Goal: Browse casually

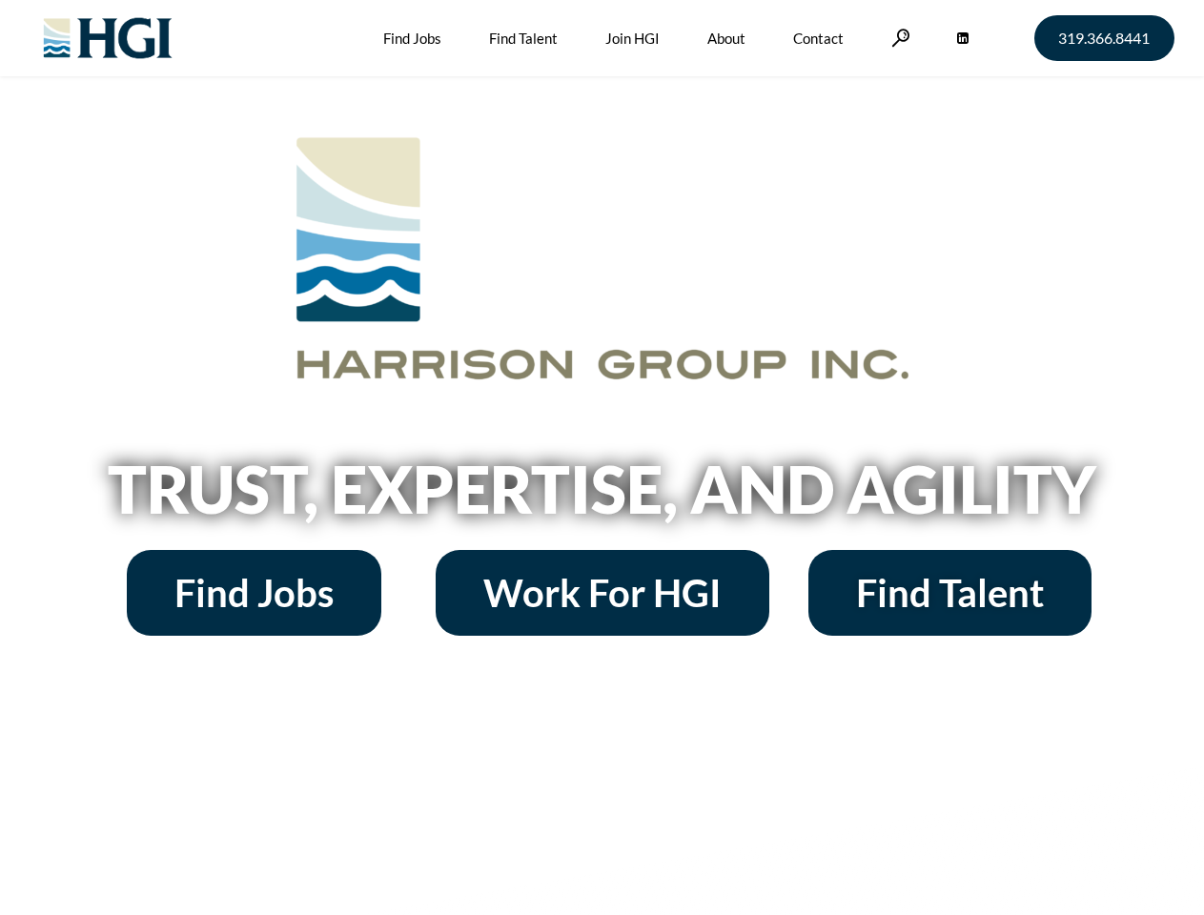
click at [602, 458] on h2 "Trust, Expertise, and Agility" at bounding box center [602, 489] width 1087 height 65
click at [898, 37] on link at bounding box center [900, 38] width 19 height 18
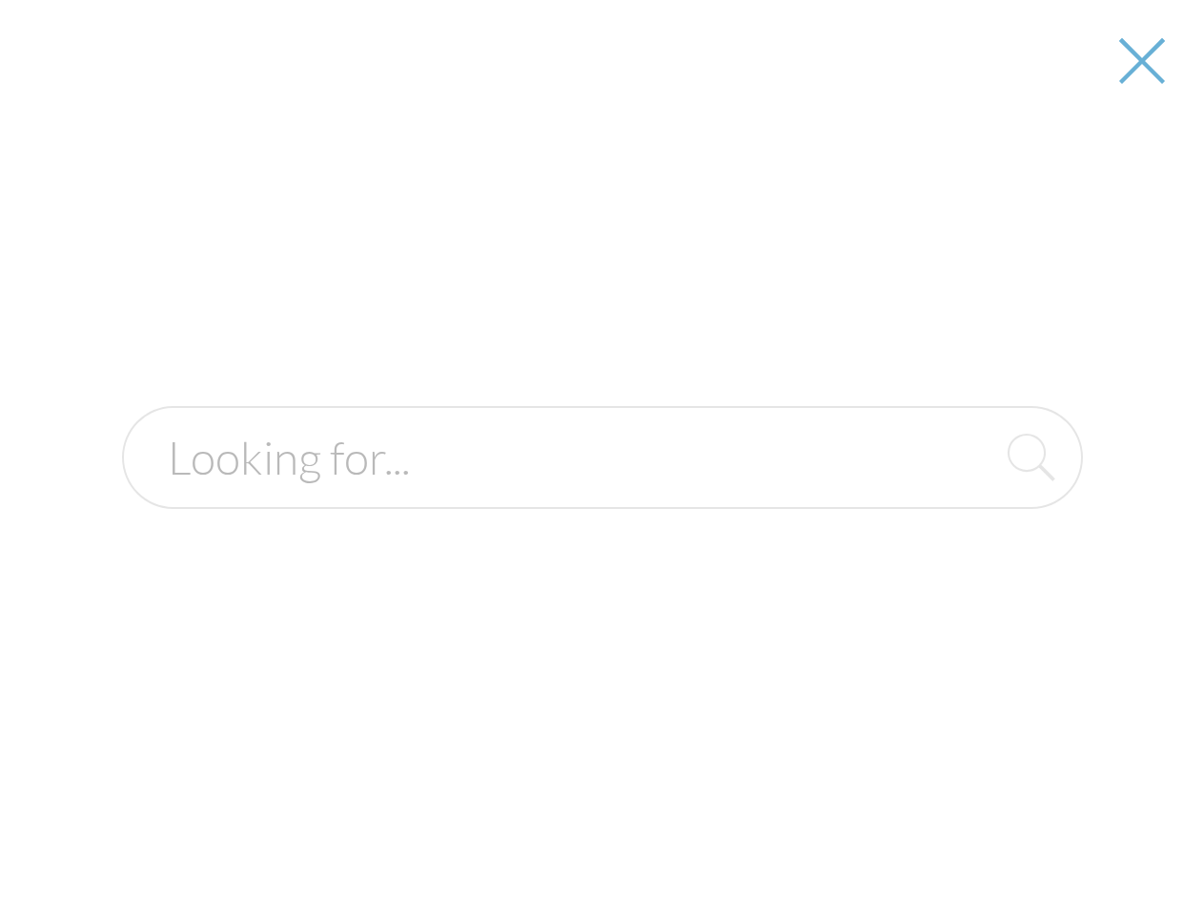
click at [602, 496] on h2 "Trust, Expertise, and Agility" at bounding box center [602, 489] width 1087 height 65
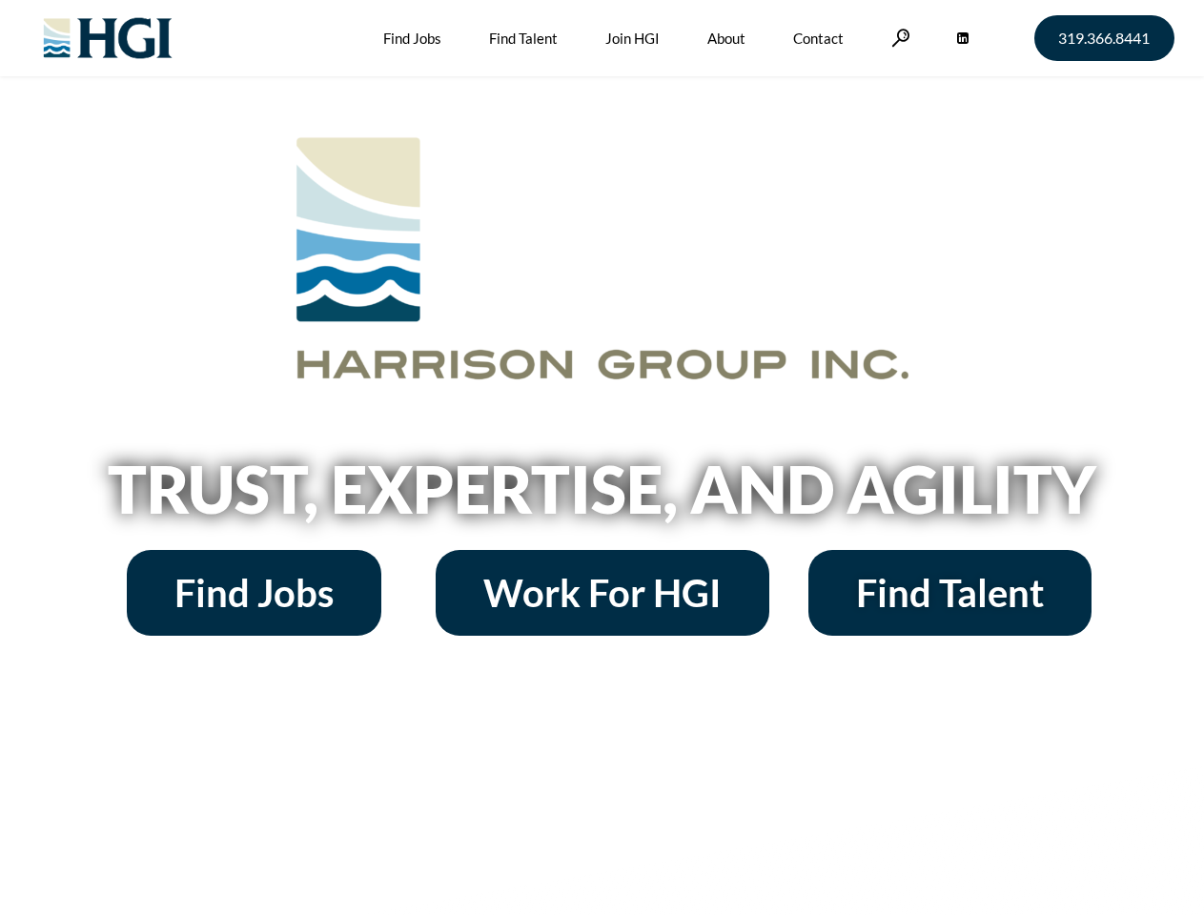
click at [602, 458] on h2 "Trust, Expertise, and Agility" at bounding box center [602, 489] width 1087 height 65
click at [898, 37] on link at bounding box center [900, 38] width 19 height 18
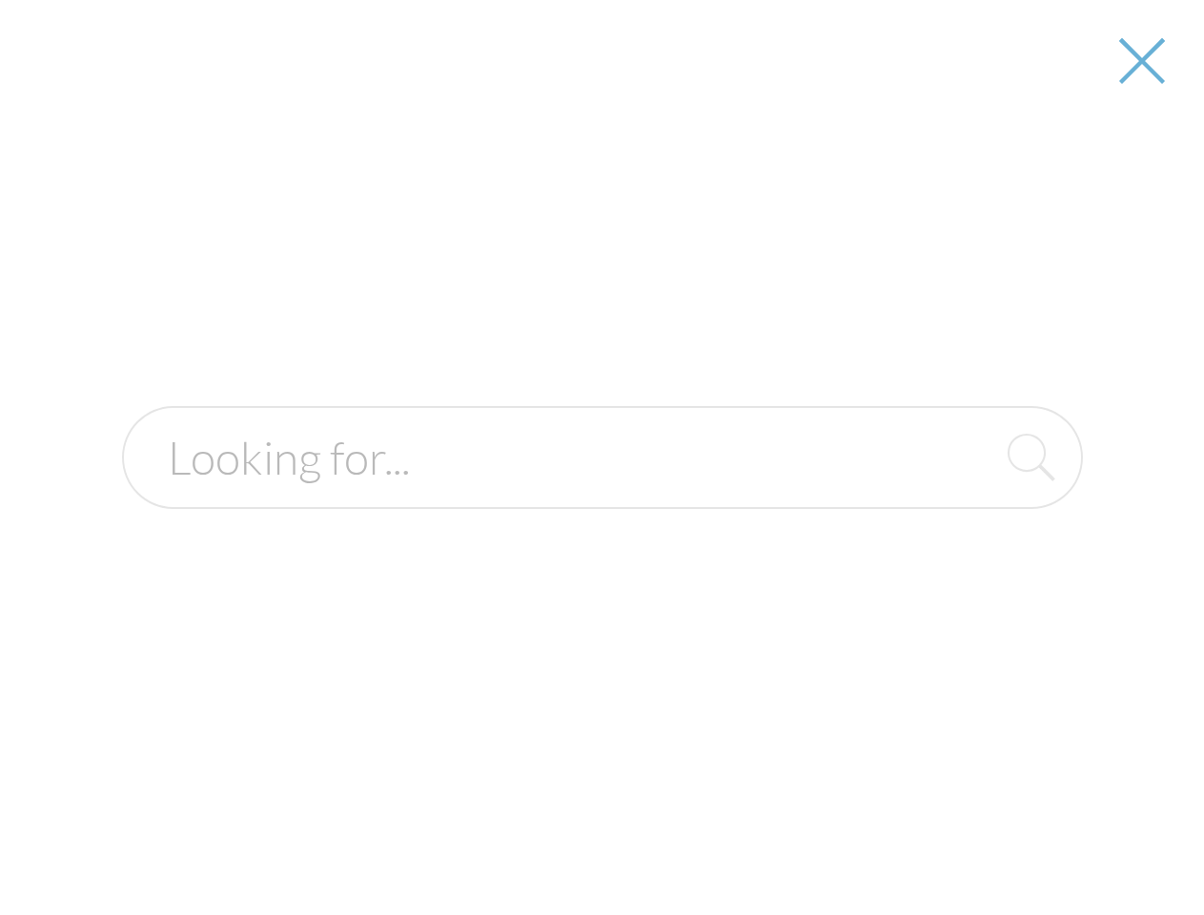
click at [602, 496] on h2 "Trust, Expertise, and Agility" at bounding box center [602, 489] width 1087 height 65
